Goal: Information Seeking & Learning: Learn about a topic

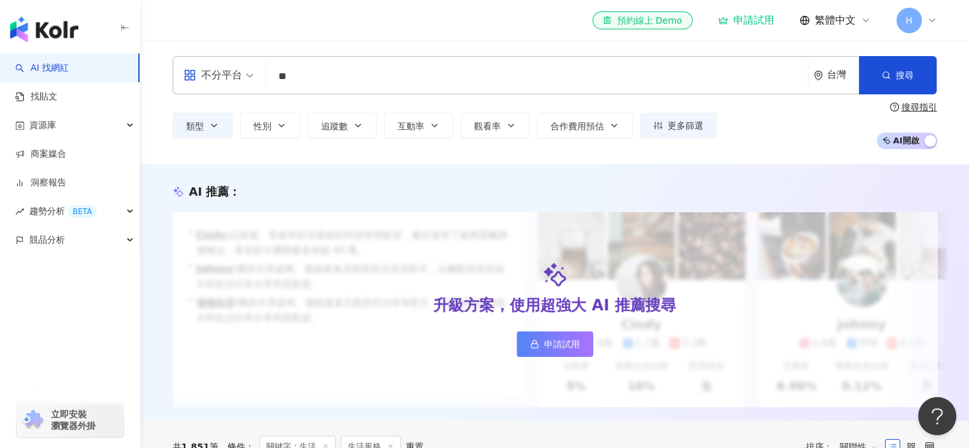
click at [275, 71] on input "**" at bounding box center [536, 76] width 531 height 24
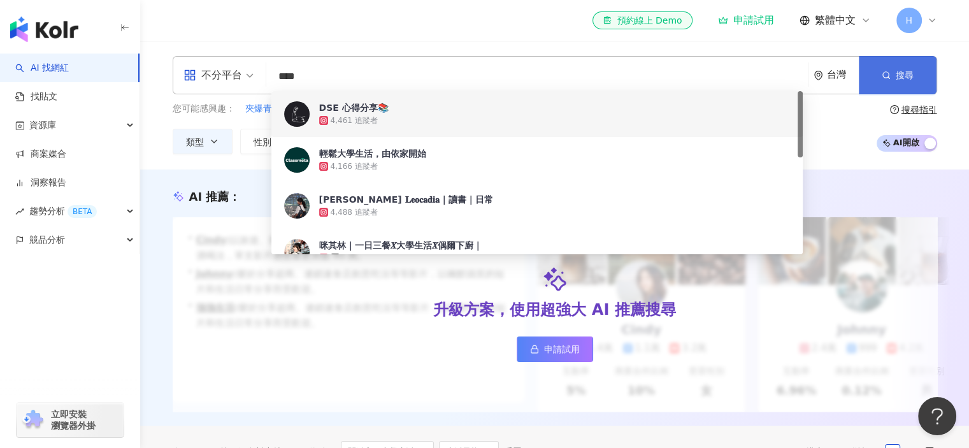
type input "****"
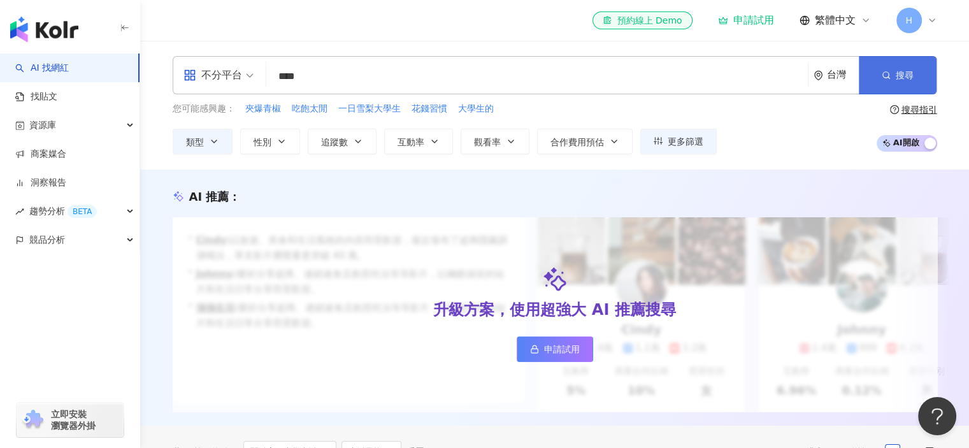
click at [906, 68] on button "搜尋" at bounding box center [898, 75] width 78 height 38
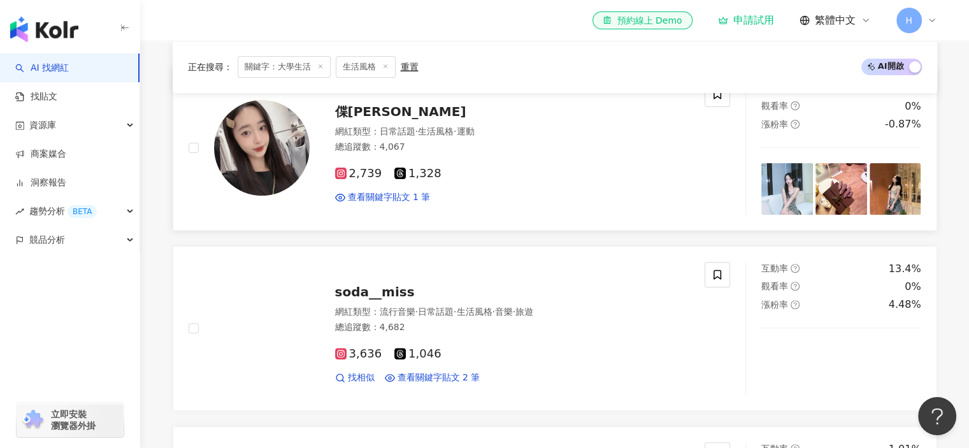
scroll to position [382, 0]
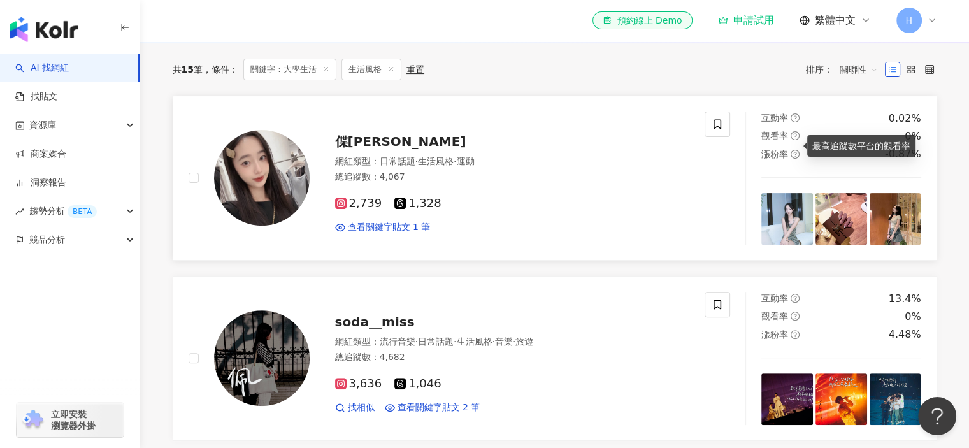
click at [793, 140] on icon "question-circle" at bounding box center [794, 135] width 9 height 9
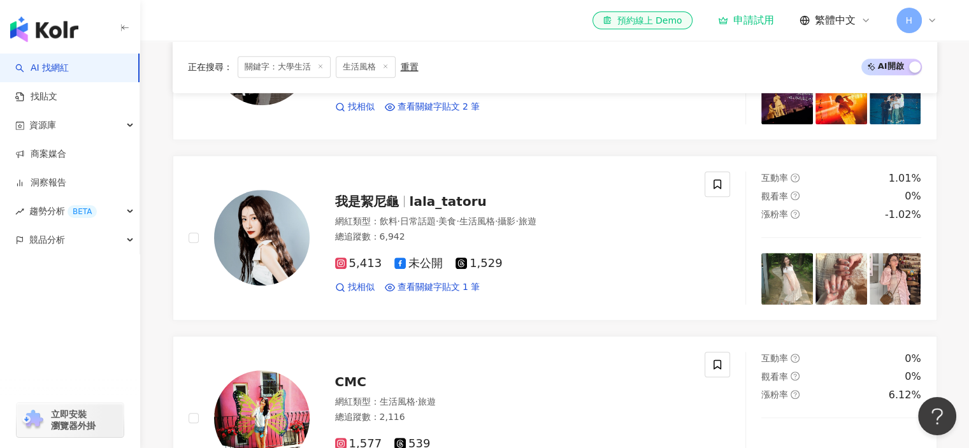
scroll to position [613, 0]
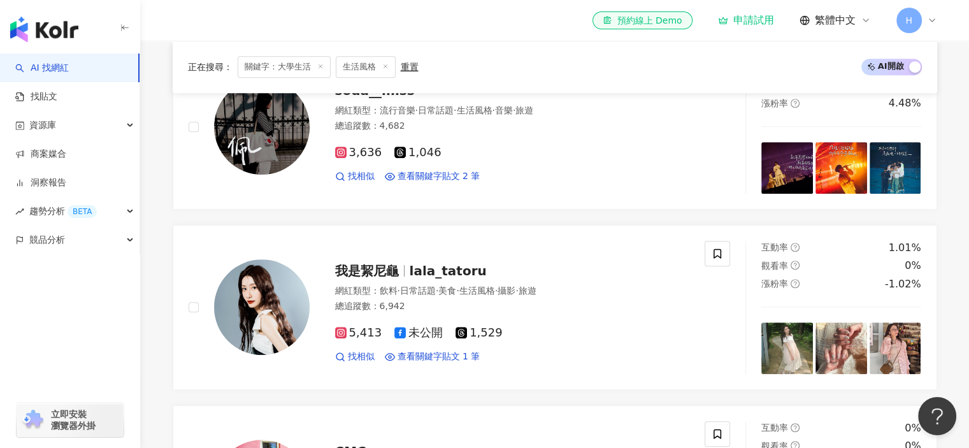
click at [912, 66] on div "button" at bounding box center [914, 68] width 11 height 17
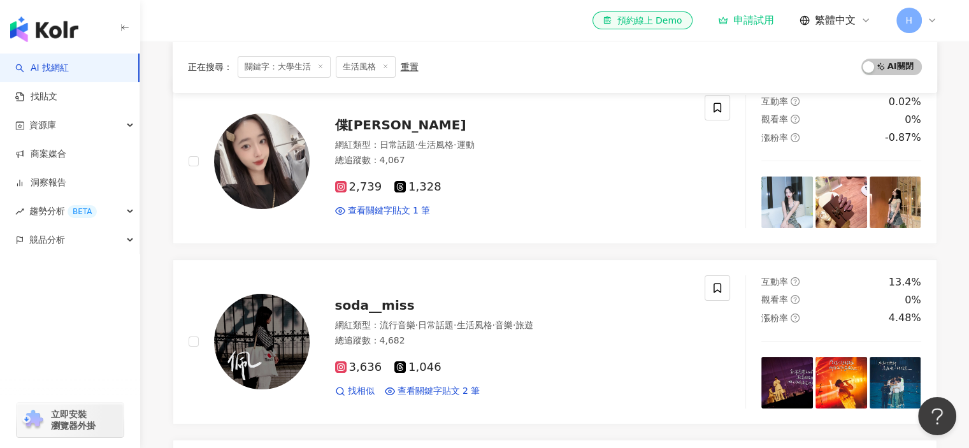
scroll to position [0, 0]
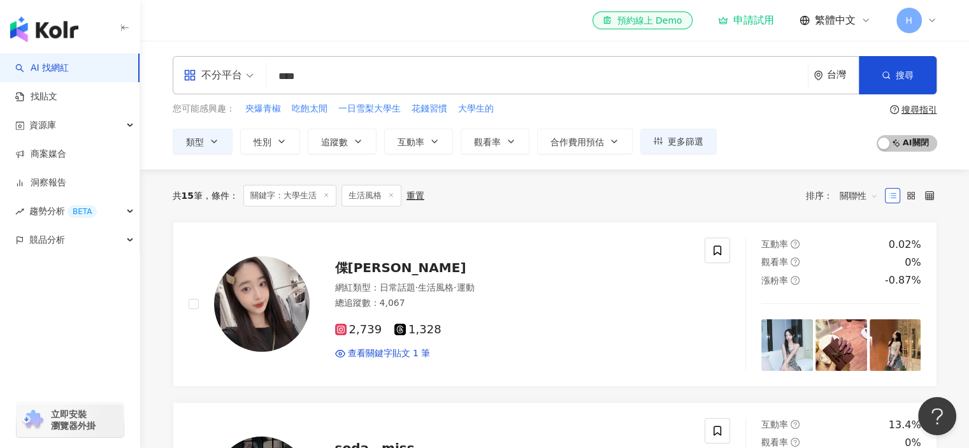
click at [391, 192] on icon at bounding box center [391, 195] width 6 height 6
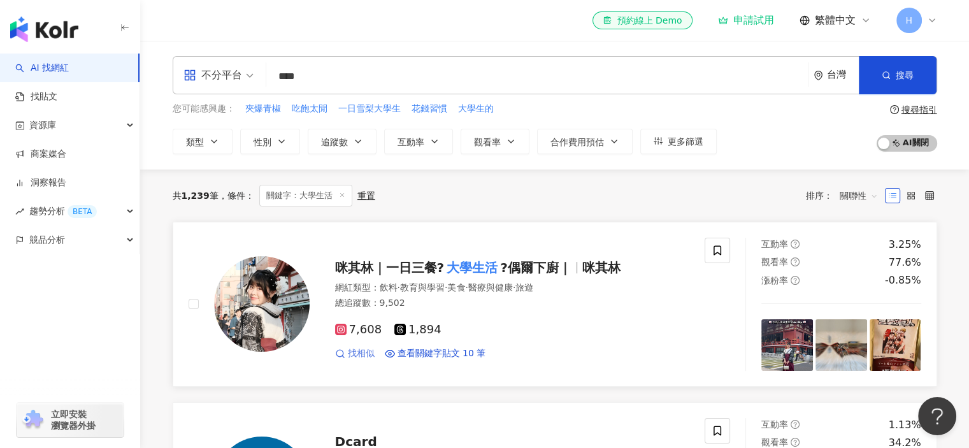
click at [359, 354] on span "找相似" at bounding box center [361, 353] width 27 height 13
click at [428, 264] on span "咪其林｜一日三餐?" at bounding box center [390, 267] width 110 height 15
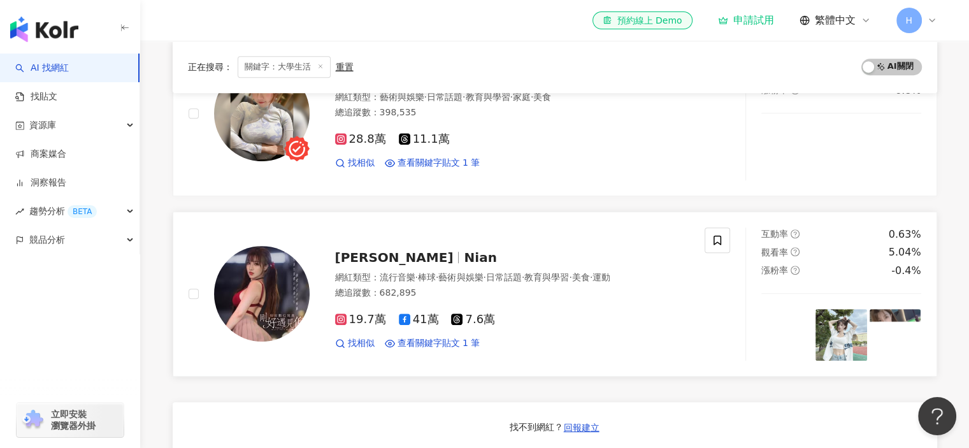
scroll to position [573, 0]
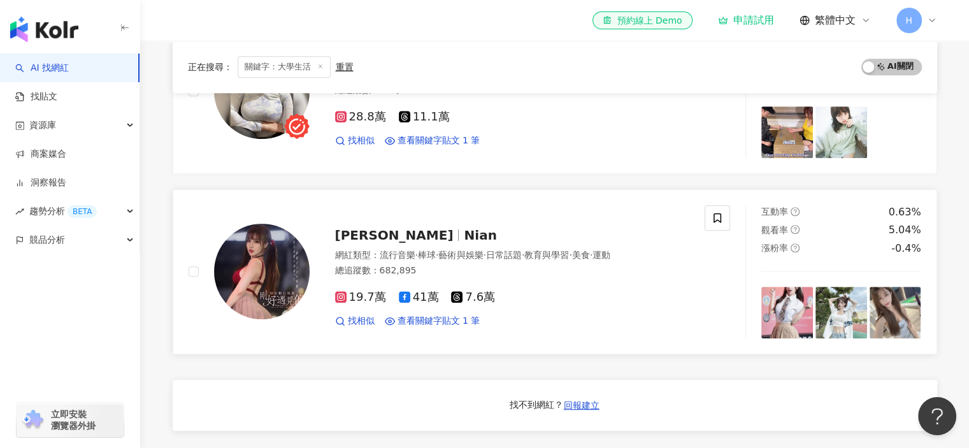
click at [464, 232] on span "Nian" at bounding box center [480, 234] width 32 height 15
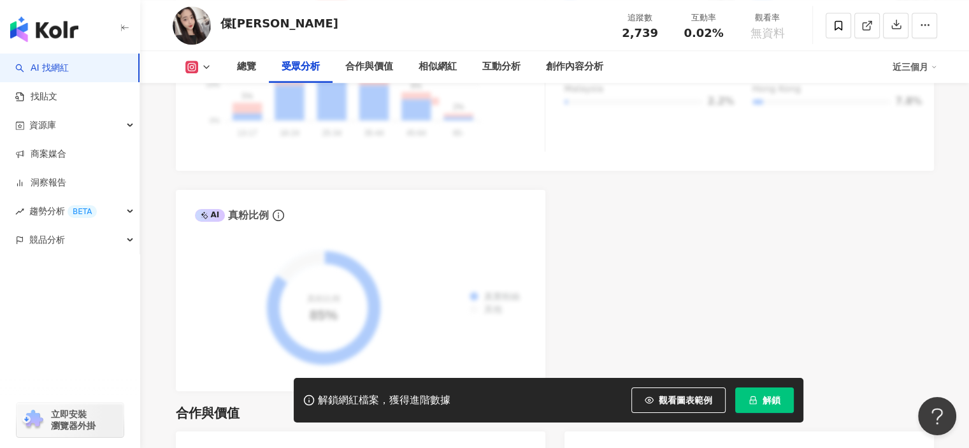
scroll to position [1401, 0]
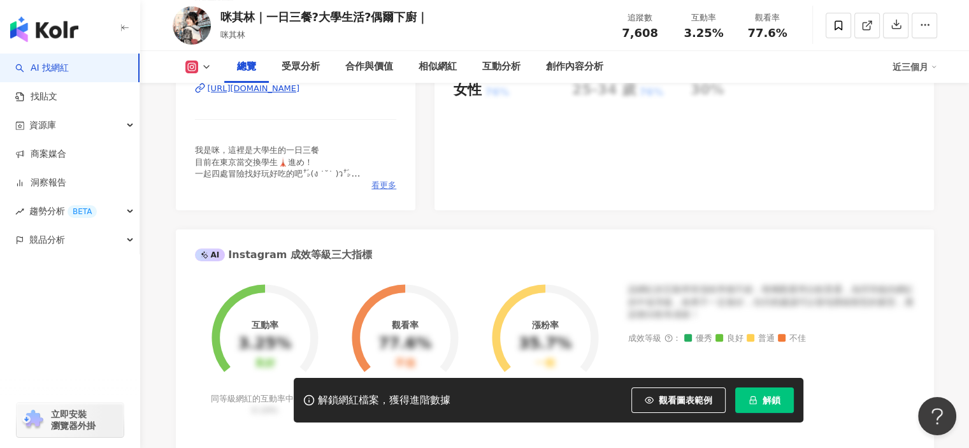
click at [382, 182] on span "看更多" at bounding box center [383, 185] width 25 height 11
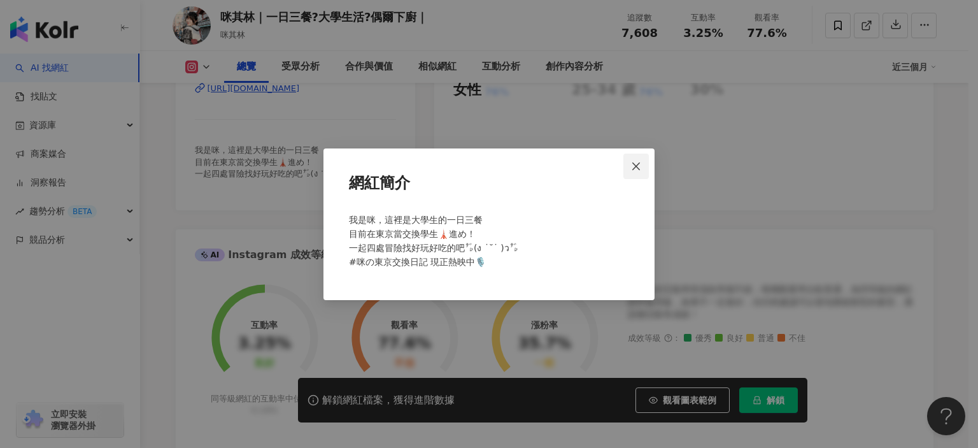
click at [637, 167] on icon "close" at bounding box center [637, 166] width 8 height 8
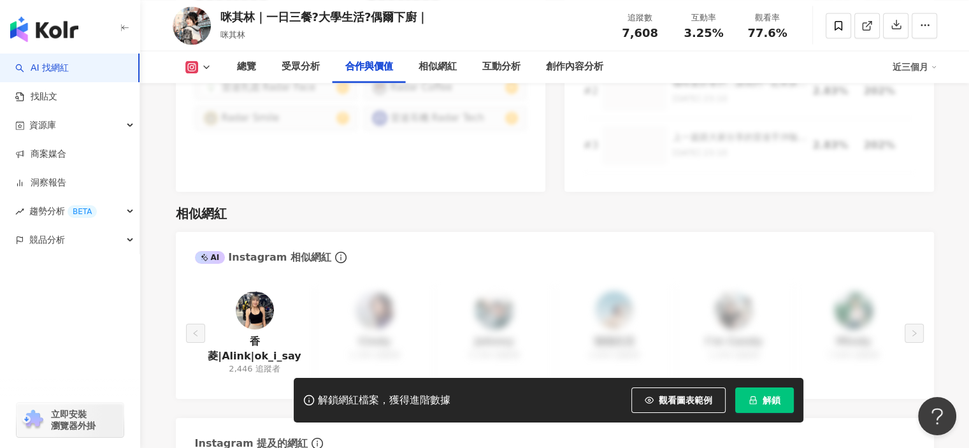
scroll to position [1975, 0]
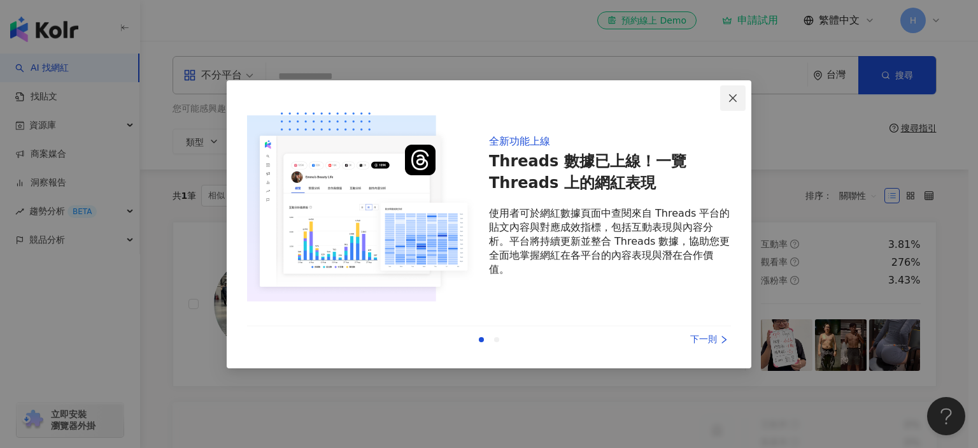
click at [729, 92] on button "Close" at bounding box center [732, 97] width 25 height 25
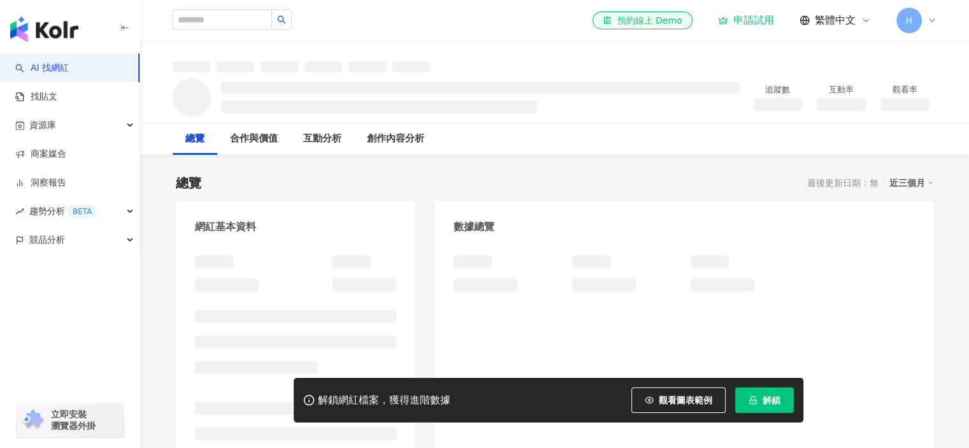
scroll to position [64, 0]
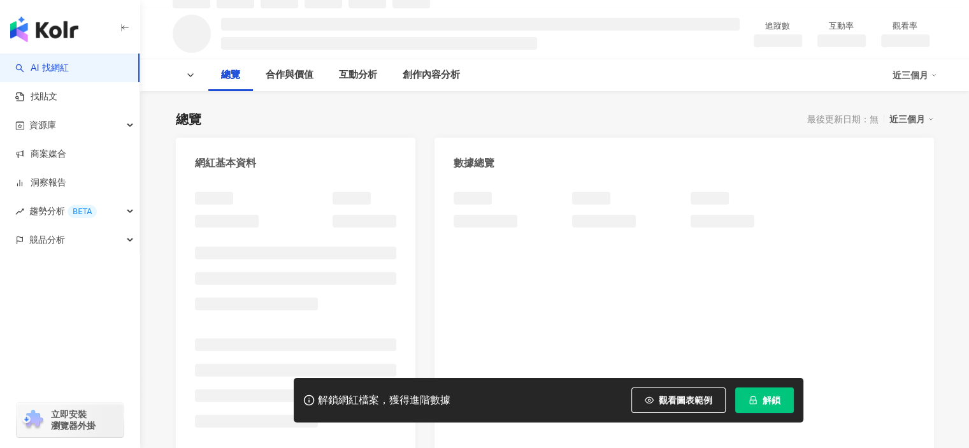
scroll to position [50, 0]
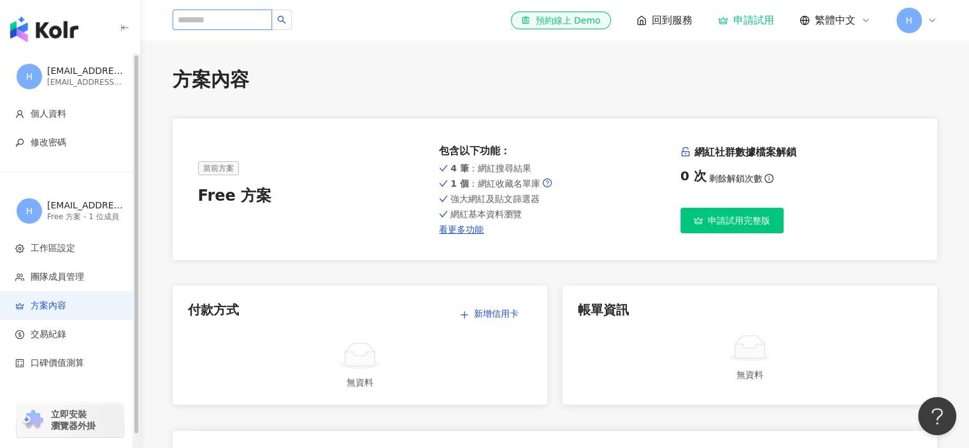
click at [215, 23] on input "search" at bounding box center [222, 20] width 99 height 20
click at [124, 27] on icon "button" at bounding box center [123, 27] width 3 height 4
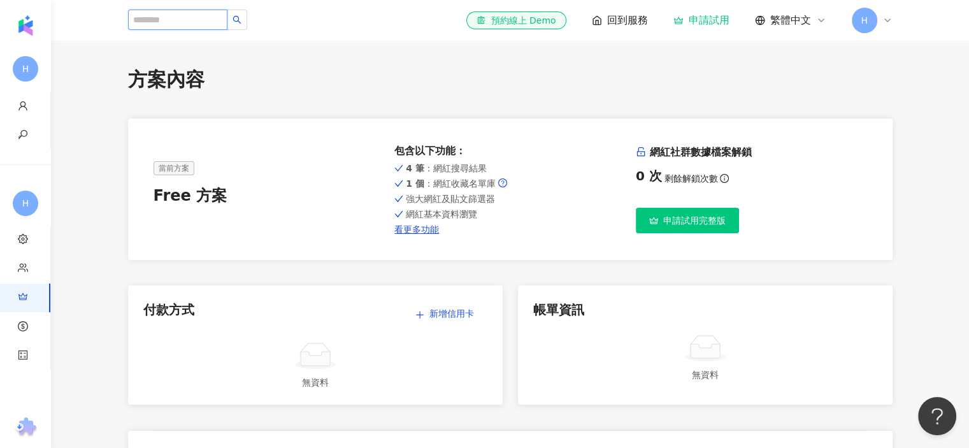
click at [190, 25] on input "search" at bounding box center [177, 20] width 99 height 20
click at [724, 177] on icon "info-circle" at bounding box center [724, 178] width 1 height 4
drag, startPoint x: 428, startPoint y: 169, endPoint x: 492, endPoint y: 166, distance: 63.8
click at [492, 166] on div "4 筆 ：網紅搜尋結果" at bounding box center [509, 168] width 231 height 10
click at [516, 178] on div "1 個 ：網紅收藏名單庫" at bounding box center [509, 183] width 231 height 10
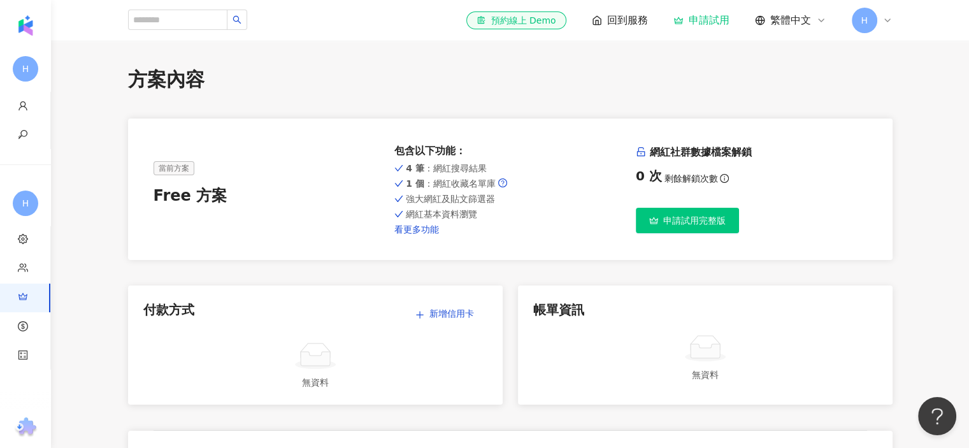
click at [421, 231] on link "看更多功能" at bounding box center [509, 229] width 231 height 10
click at [172, 15] on input "search" at bounding box center [177, 20] width 99 height 20
type input "*"
type input "**"
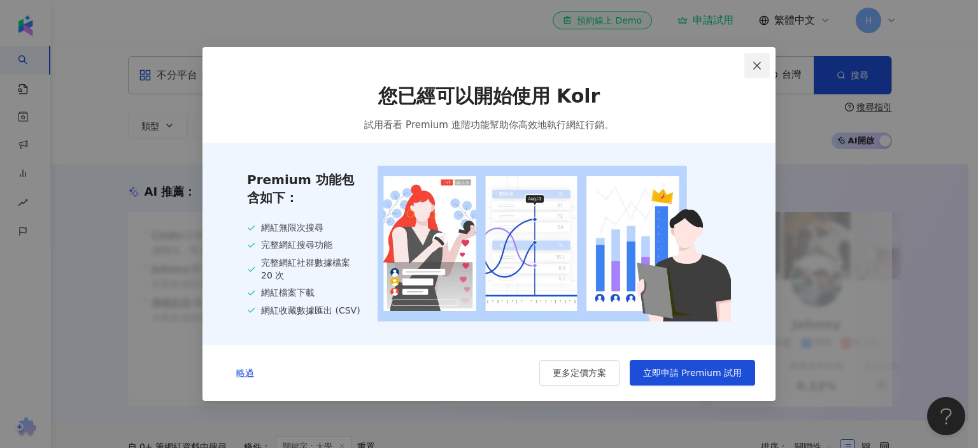
click at [755, 63] on icon "close" at bounding box center [757, 66] width 10 height 10
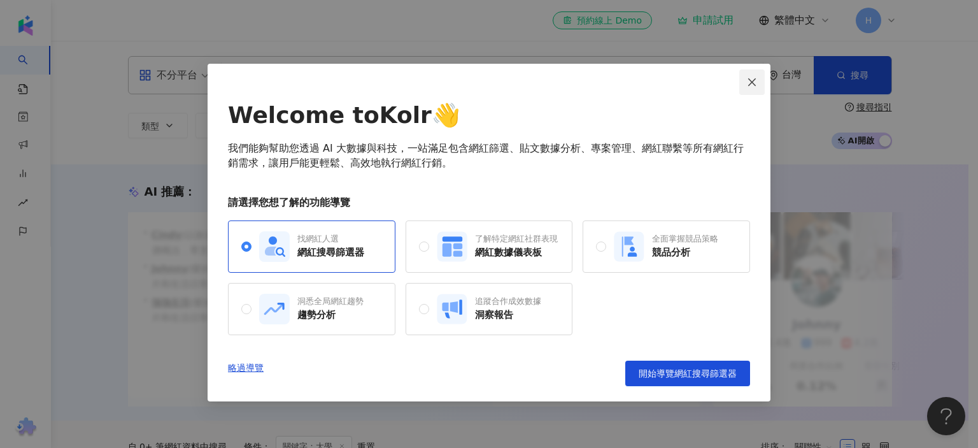
click at [751, 81] on icon "close" at bounding box center [752, 82] width 8 height 8
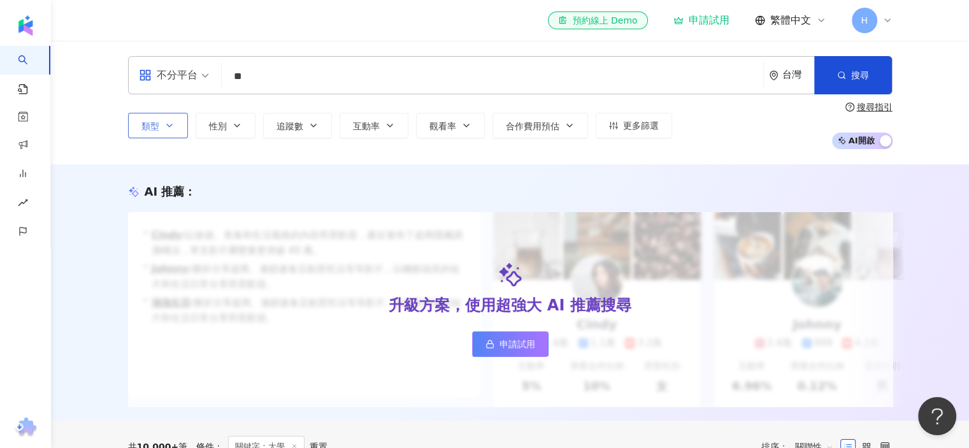
click at [178, 125] on button "類型" at bounding box center [158, 125] width 60 height 25
click at [399, 62] on div "不分平台 ** 台灣 搜尋" at bounding box center [510, 75] width 764 height 38
click at [875, 136] on span "AI 開啟 AI 關閉" at bounding box center [862, 140] width 61 height 17
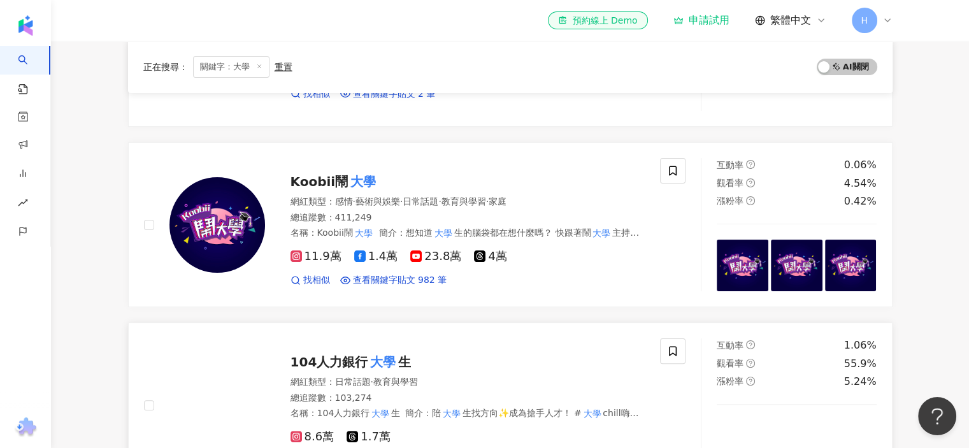
scroll to position [318, 0]
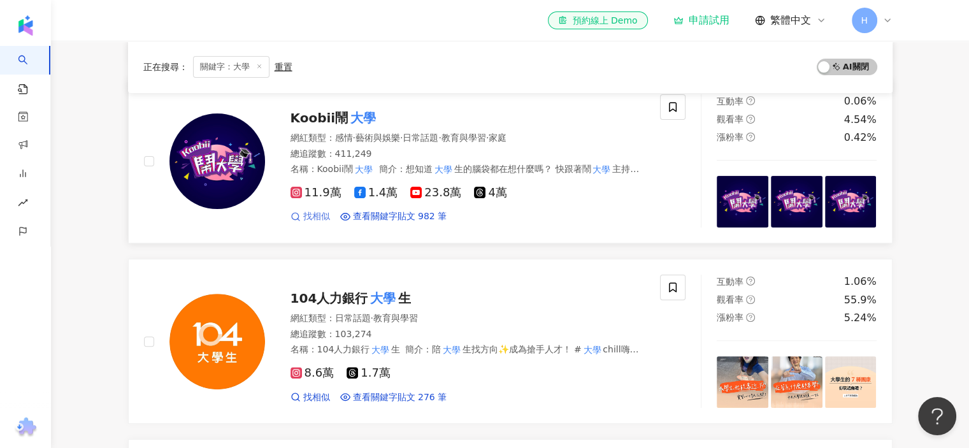
click at [320, 218] on span "找相似" at bounding box center [316, 216] width 27 height 13
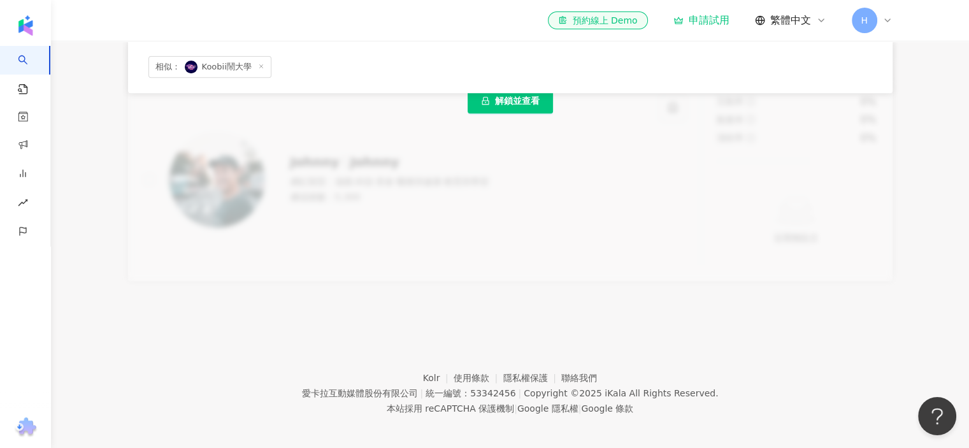
scroll to position [545, 0]
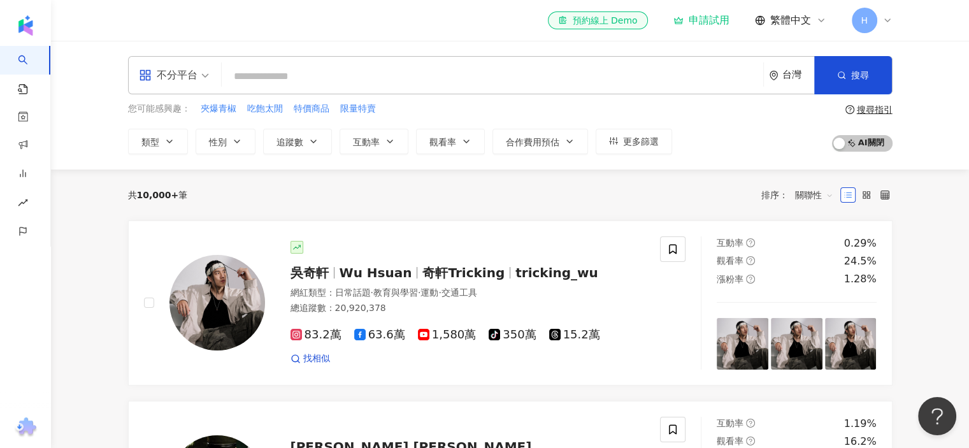
click at [301, 79] on input "search" at bounding box center [492, 76] width 531 height 24
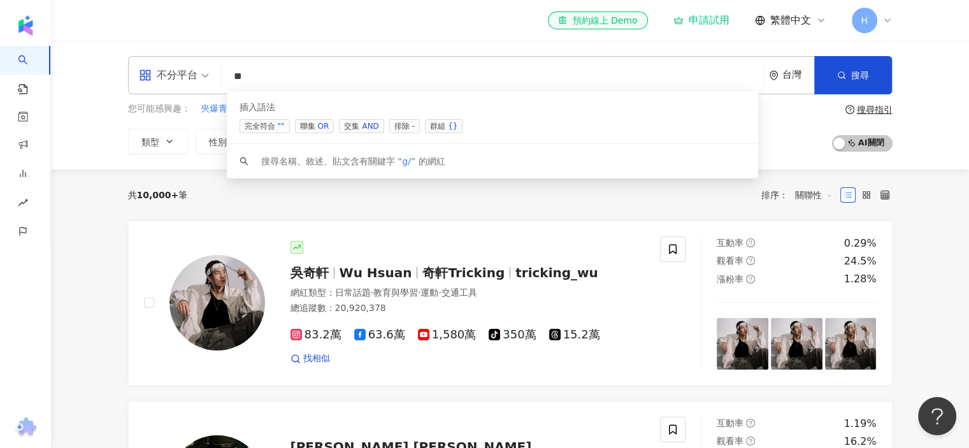
type input "*"
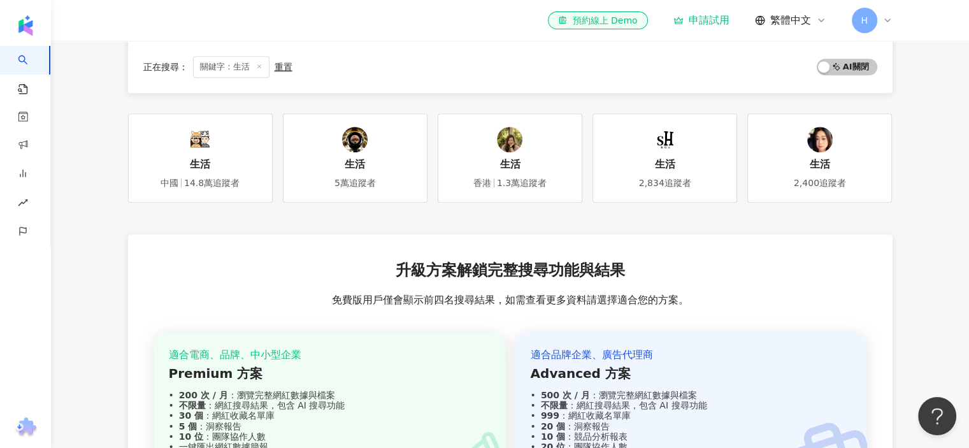
scroll to position [824, 0]
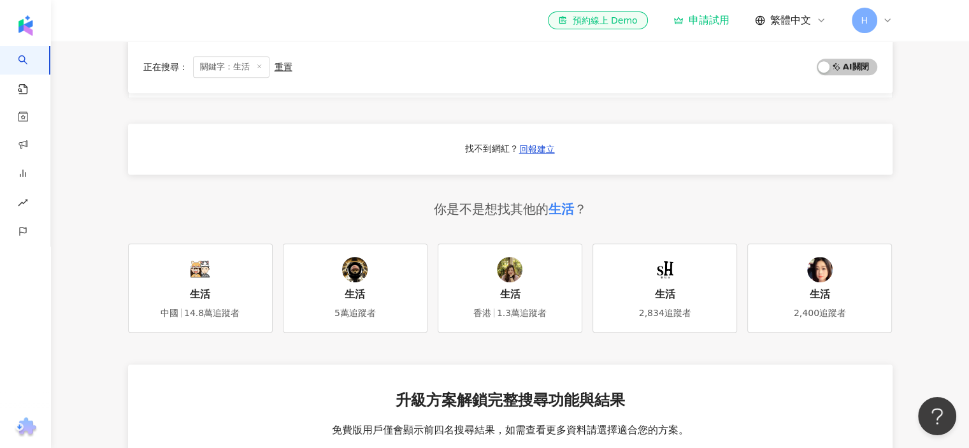
type input "**"
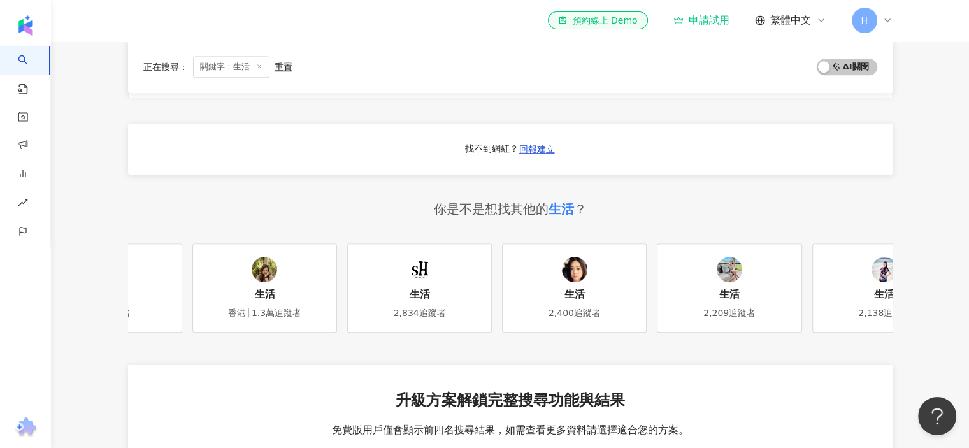
scroll to position [0, 299]
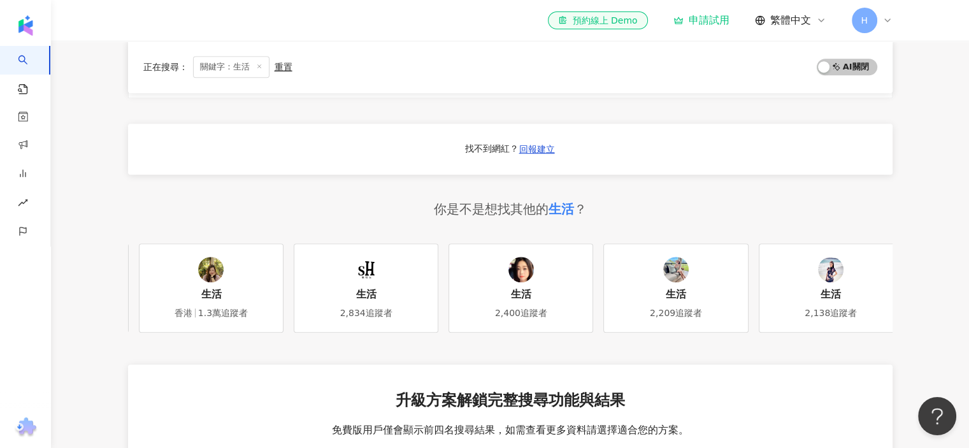
click at [522, 259] on img at bounding box center [520, 269] width 25 height 25
click at [676, 264] on img at bounding box center [675, 269] width 25 height 25
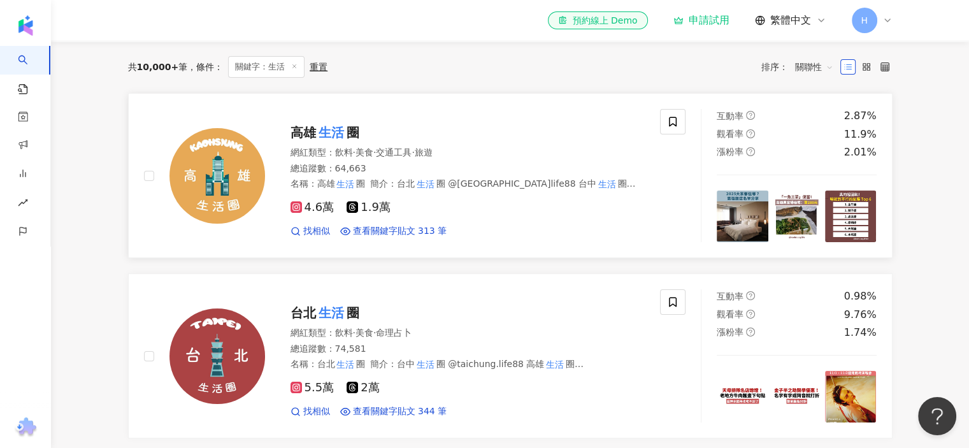
scroll to position [0, 0]
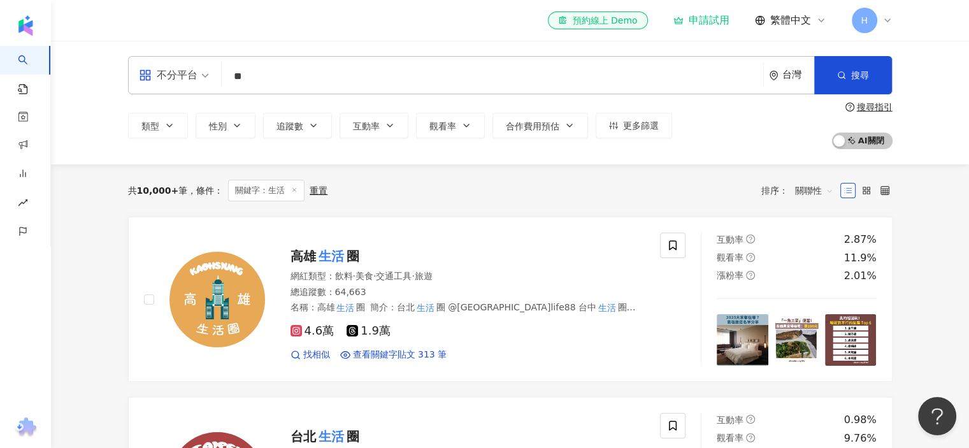
click at [234, 75] on input "**" at bounding box center [492, 76] width 531 height 24
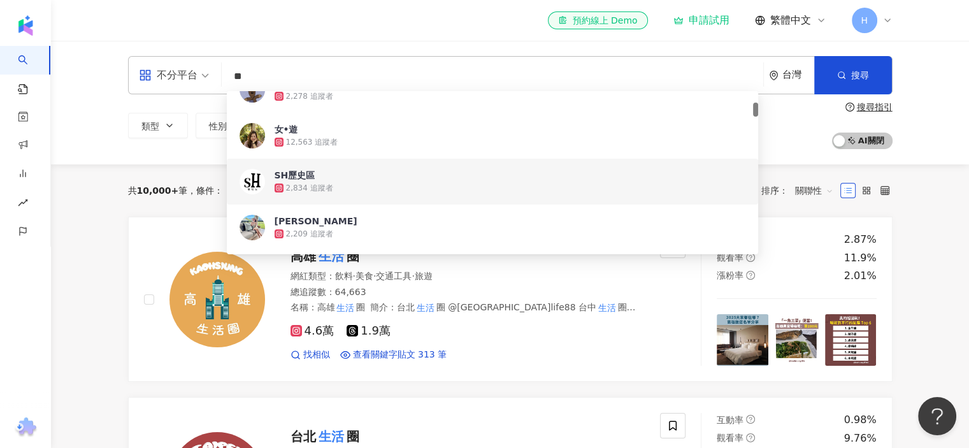
scroll to position [64, 0]
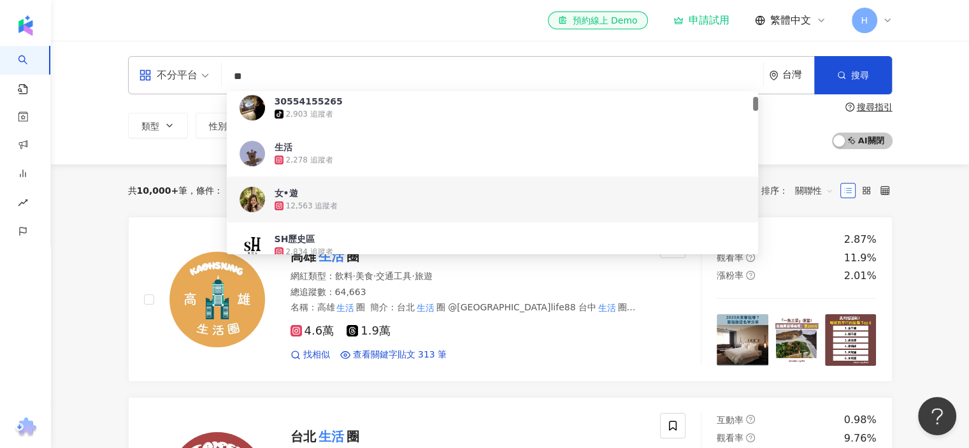
click at [357, 206] on div "12,563 追蹤者" at bounding box center [510, 205] width 471 height 13
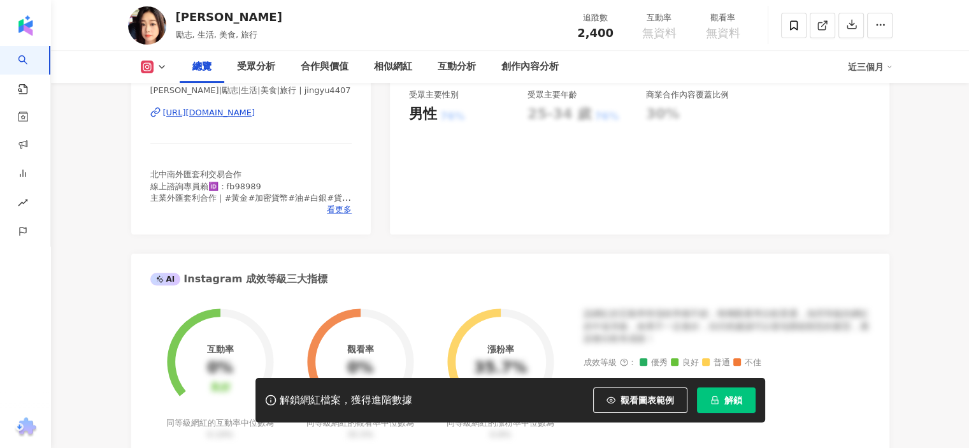
scroll to position [255, 0]
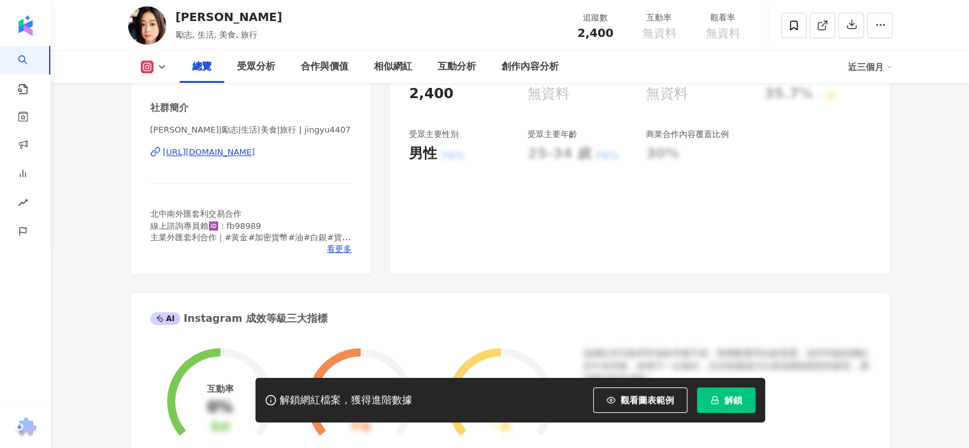
click at [248, 156] on div "https://www.instagram.com/jingyu4407/" at bounding box center [209, 152] width 92 height 11
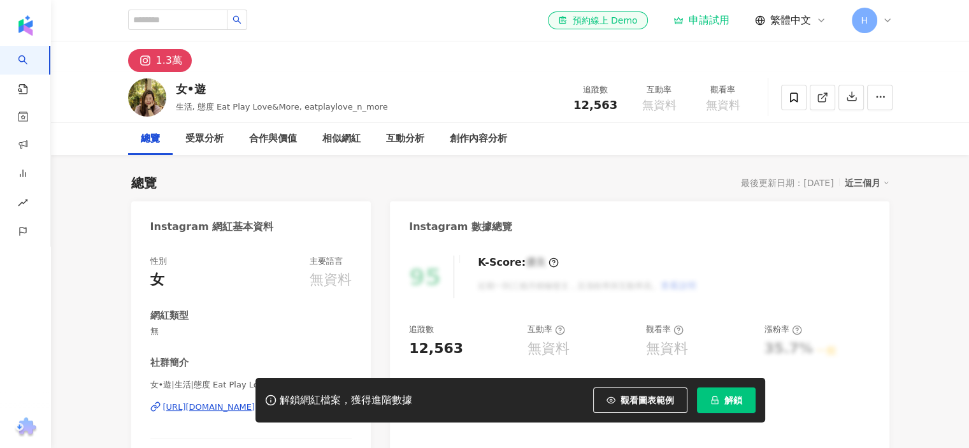
click at [148, 59] on icon at bounding box center [145, 61] width 8 height 8
click at [234, 407] on div "解鎖網紅檔案，獲得進階數據 觀看圖表範例 解鎖" at bounding box center [484, 400] width 969 height 45
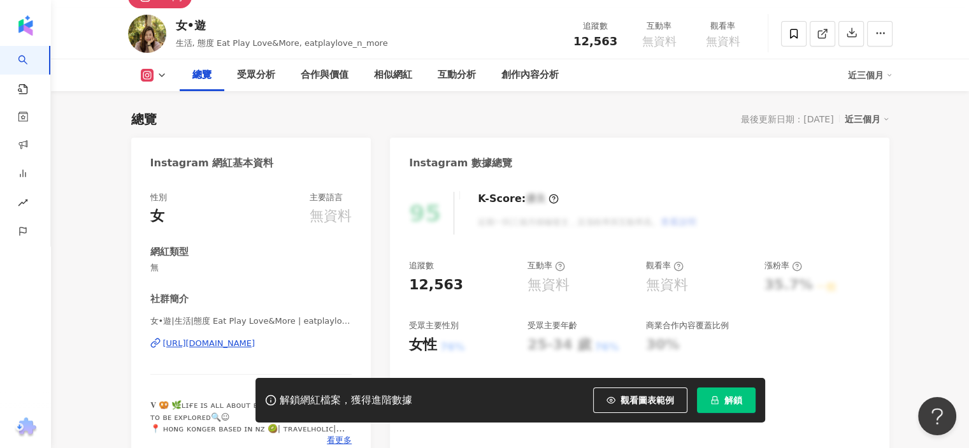
click at [225, 343] on div "[URL][DOMAIN_NAME]" at bounding box center [209, 343] width 92 height 11
